Goal: Navigation & Orientation: Find specific page/section

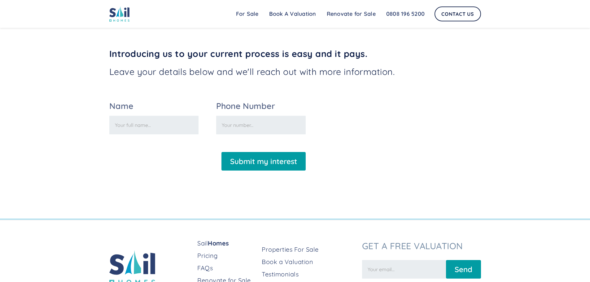
scroll to position [1086, 0]
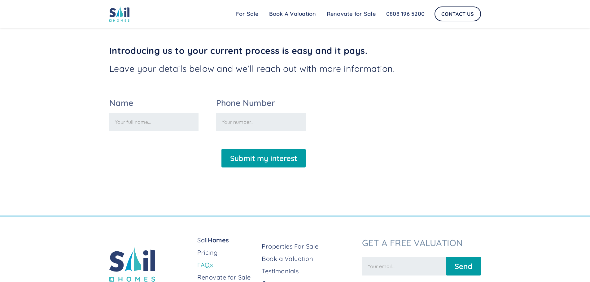
click at [200, 269] on link "FAQs" at bounding box center [226, 265] width 59 height 9
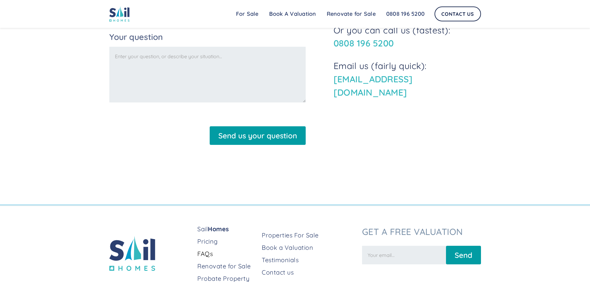
scroll to position [598, 0]
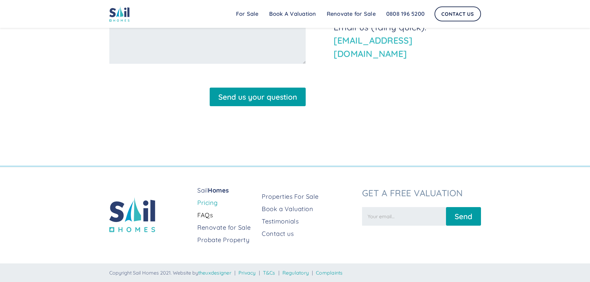
click at [208, 202] on link "Pricing" at bounding box center [226, 202] width 59 height 9
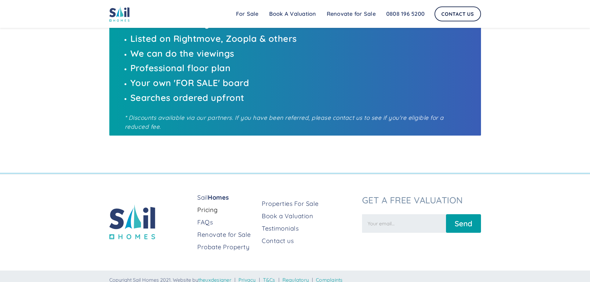
scroll to position [432, 0]
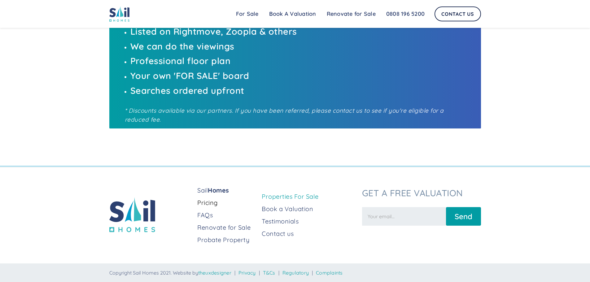
click at [290, 197] on link "Properties For Sale" at bounding box center [309, 196] width 95 height 9
